Goal: Task Accomplishment & Management: Manage account settings

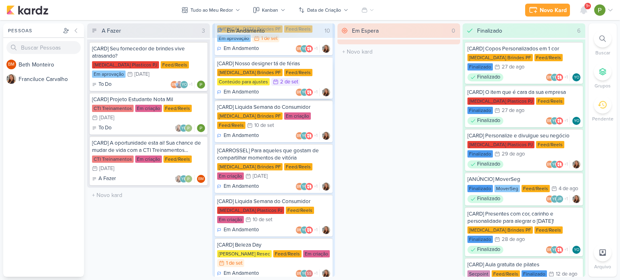
scroll to position [225, 0]
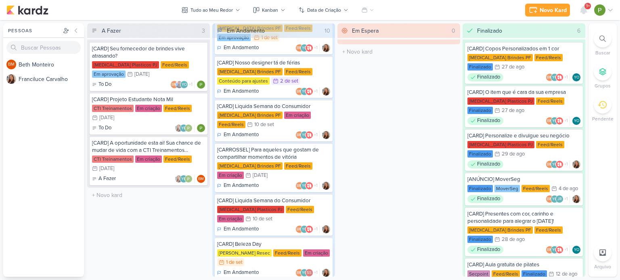
click at [284, 241] on div "[CARD] Beleza Day" at bounding box center [273, 244] width 113 height 7
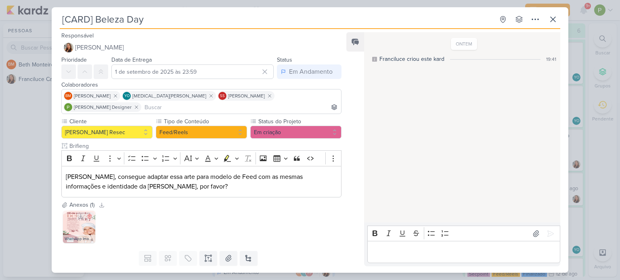
click at [69, 221] on img at bounding box center [79, 227] width 32 height 32
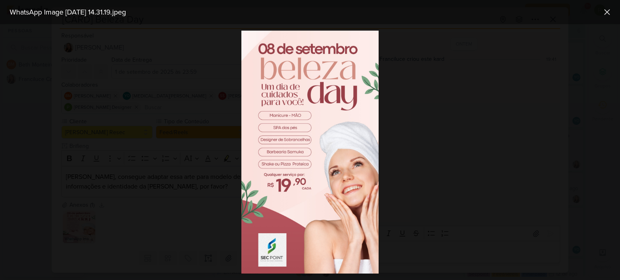
click at [170, 107] on div at bounding box center [310, 152] width 620 height 256
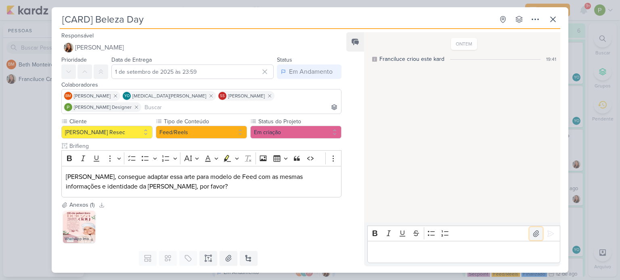
click at [533, 230] on icon at bounding box center [536, 234] width 8 height 8
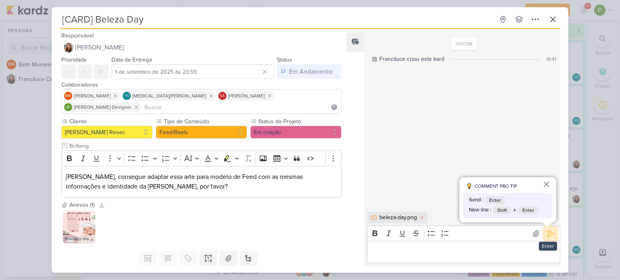
click at [546, 232] on icon at bounding box center [550, 234] width 8 height 8
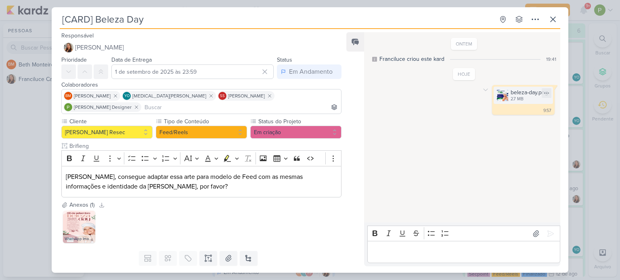
click at [497, 96] on img at bounding box center [501, 95] width 11 height 11
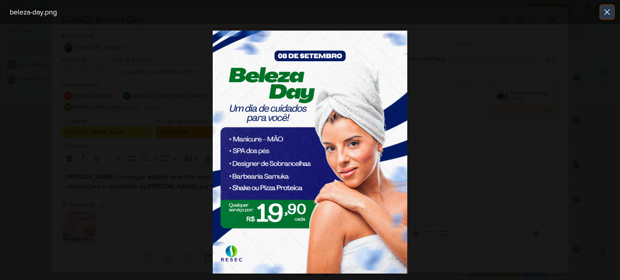
click at [610, 11] on icon at bounding box center [607, 12] width 10 height 10
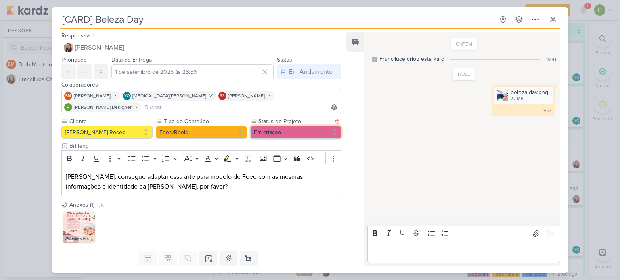
click at [265, 126] on button "Em criação" at bounding box center [295, 132] width 91 height 13
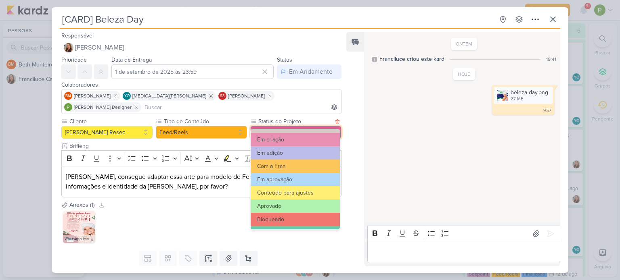
scroll to position [81, 0]
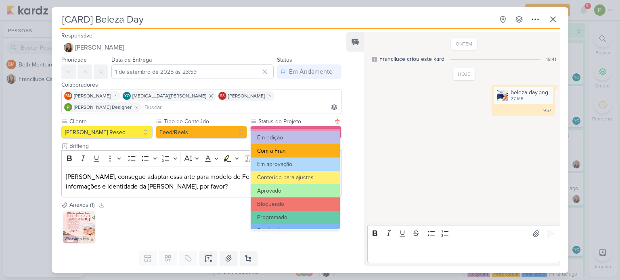
click at [279, 151] on button "Com a Fran" at bounding box center [294, 150] width 89 height 13
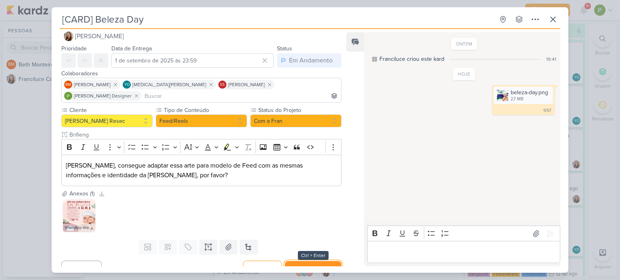
click at [305, 261] on button "Salvar e Fechar" at bounding box center [313, 268] width 56 height 15
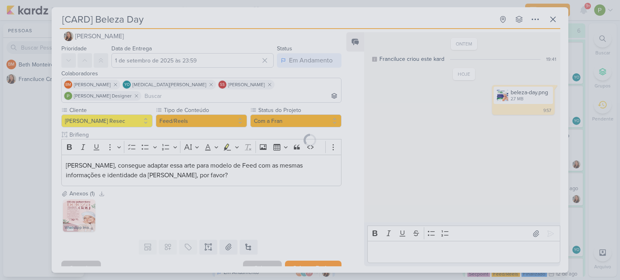
scroll to position [10, 0]
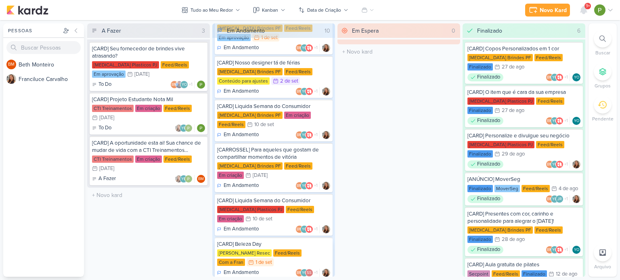
click at [274, 241] on div "[CARD] Beleza Day" at bounding box center [273, 244] width 113 height 7
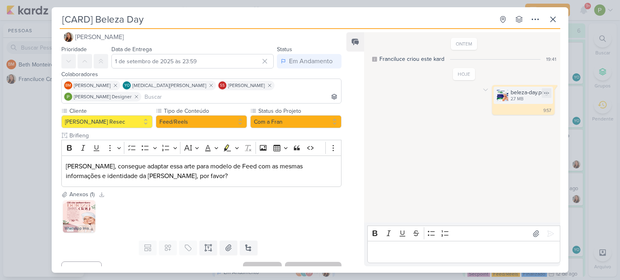
click at [500, 90] on img at bounding box center [501, 95] width 11 height 11
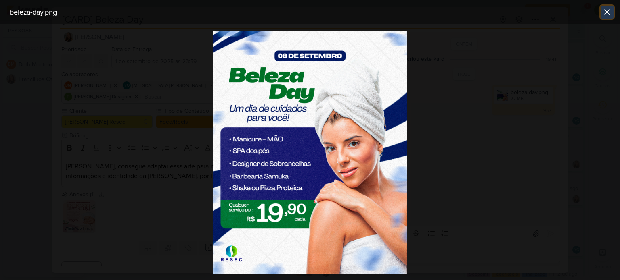
click at [607, 15] on icon at bounding box center [607, 12] width 10 height 10
